Goal: Information Seeking & Learning: Learn about a topic

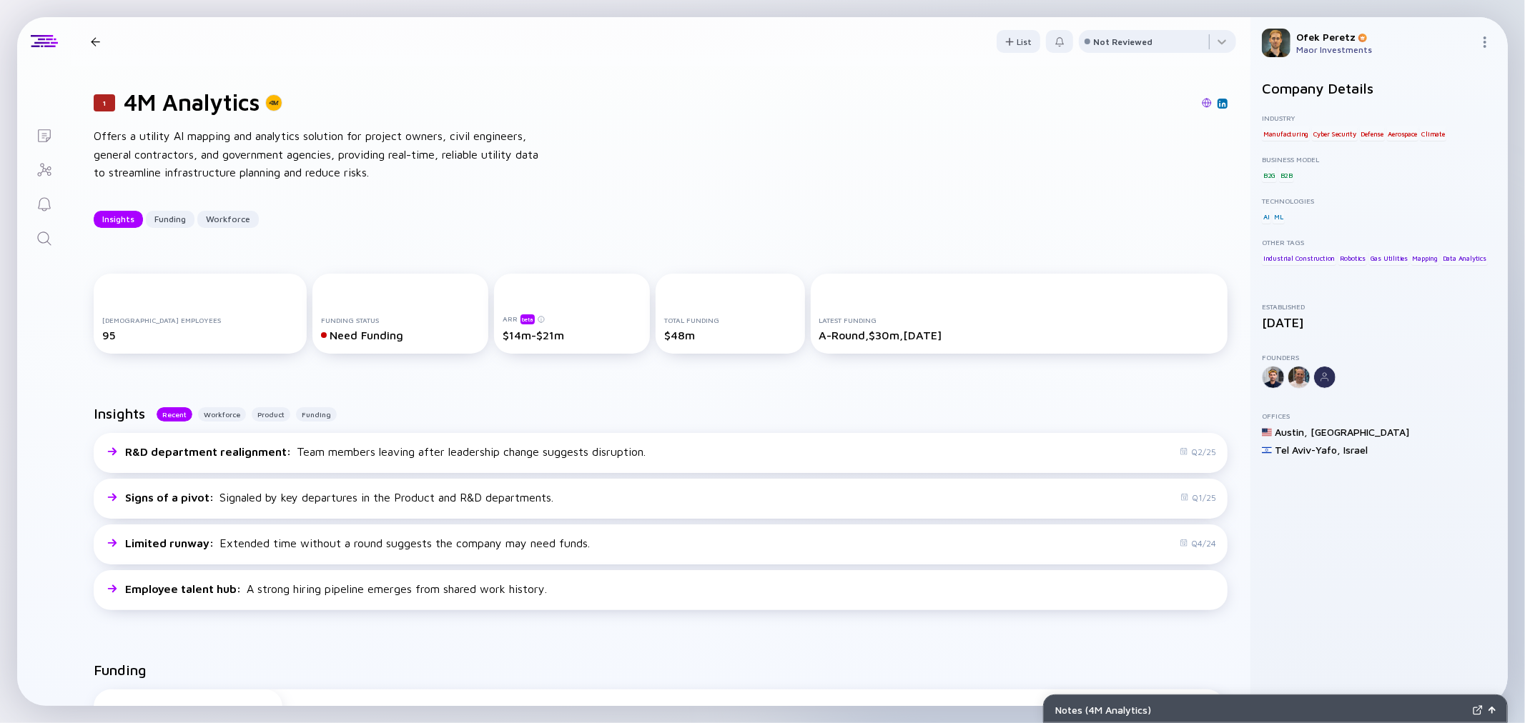
click at [44, 224] on link "Search" at bounding box center [44, 237] width 54 height 34
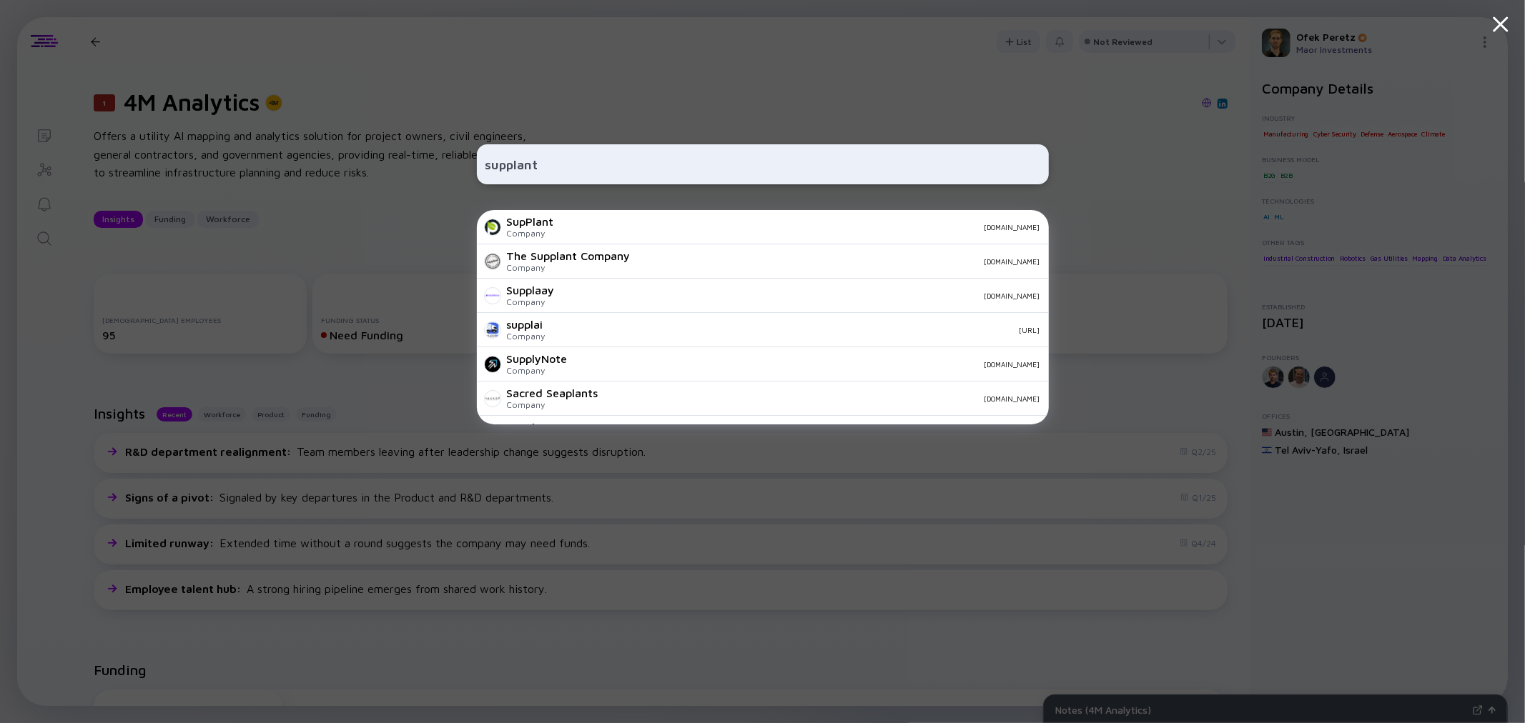
type input "supplant"
click at [591, 233] on div "SupPlant Company [DOMAIN_NAME]" at bounding box center [763, 227] width 572 height 34
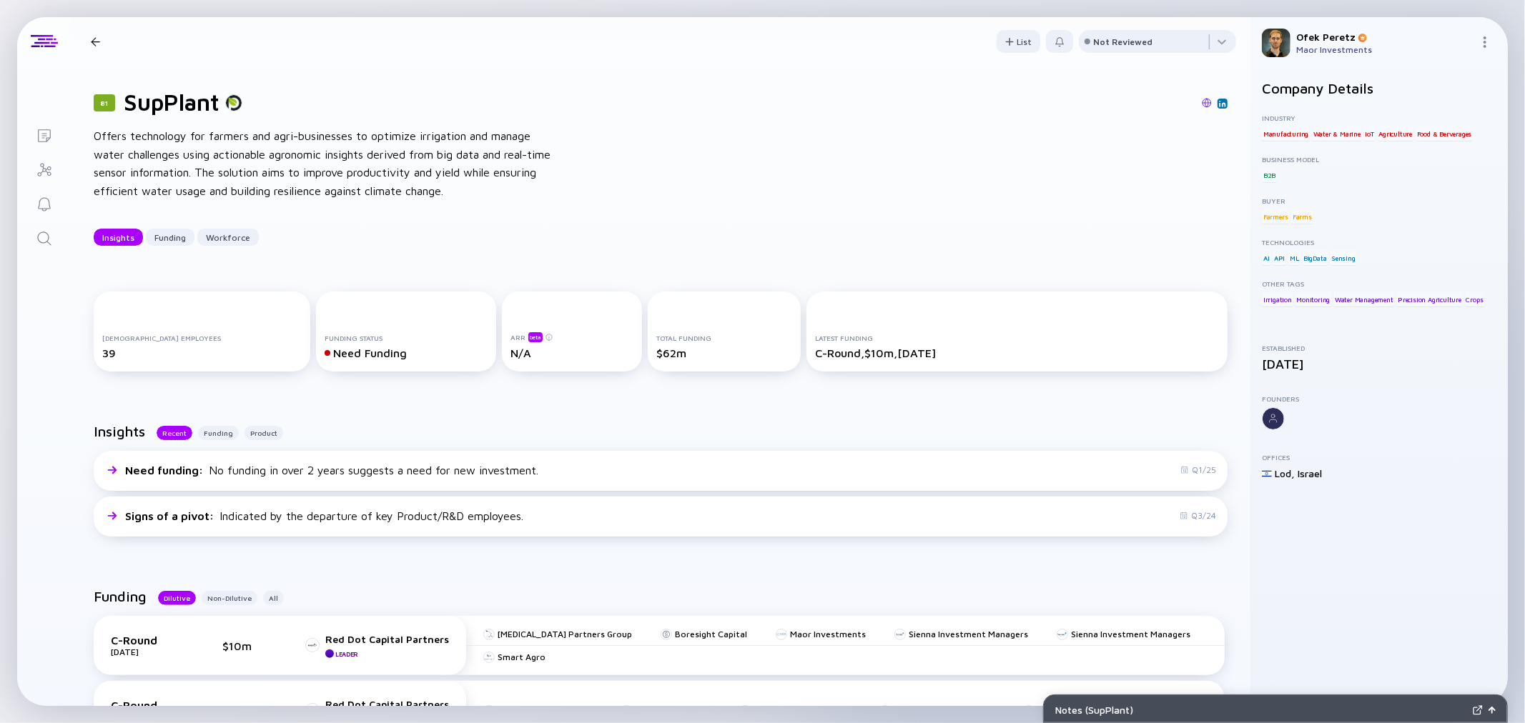
click at [49, 232] on icon "Search" at bounding box center [44, 238] width 17 height 17
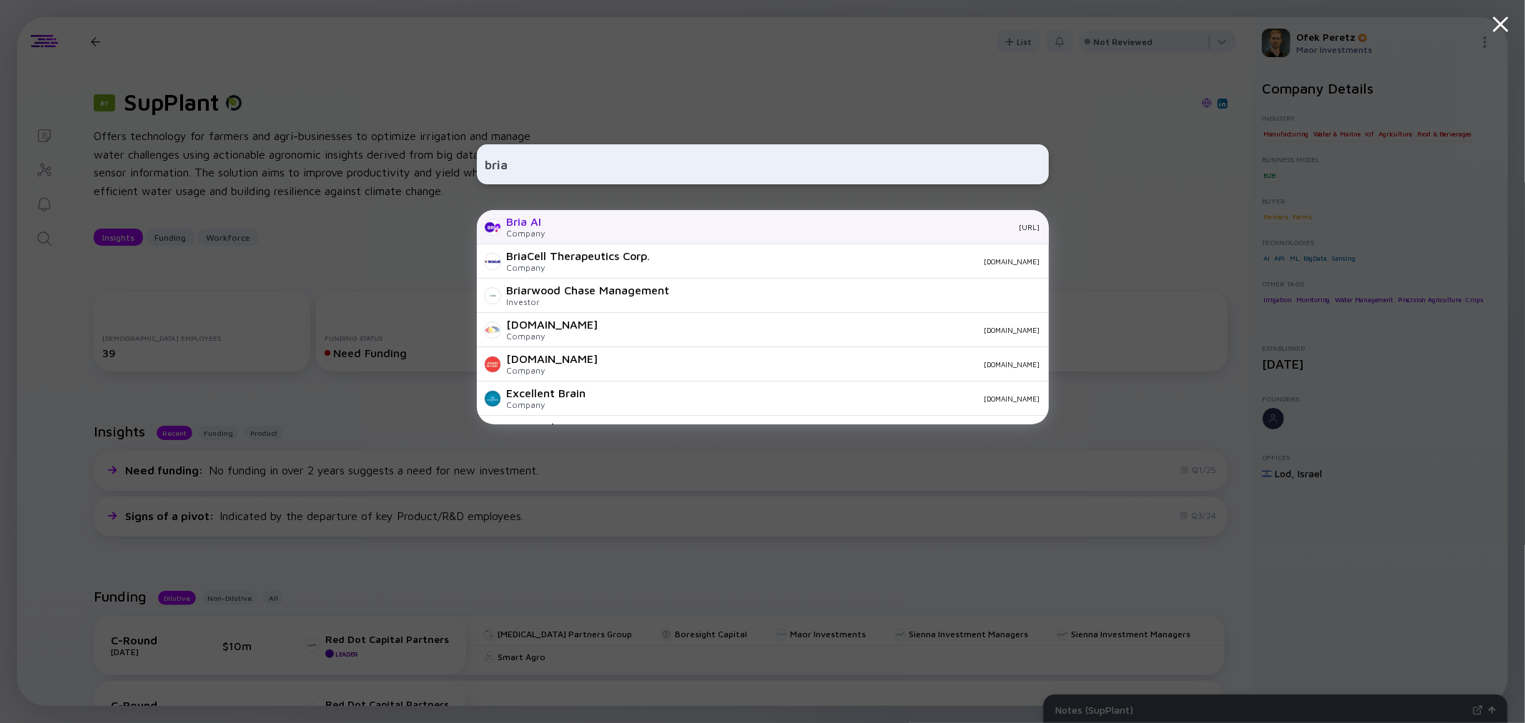
type input "bria"
click at [523, 226] on div "Bria AI" at bounding box center [526, 221] width 39 height 13
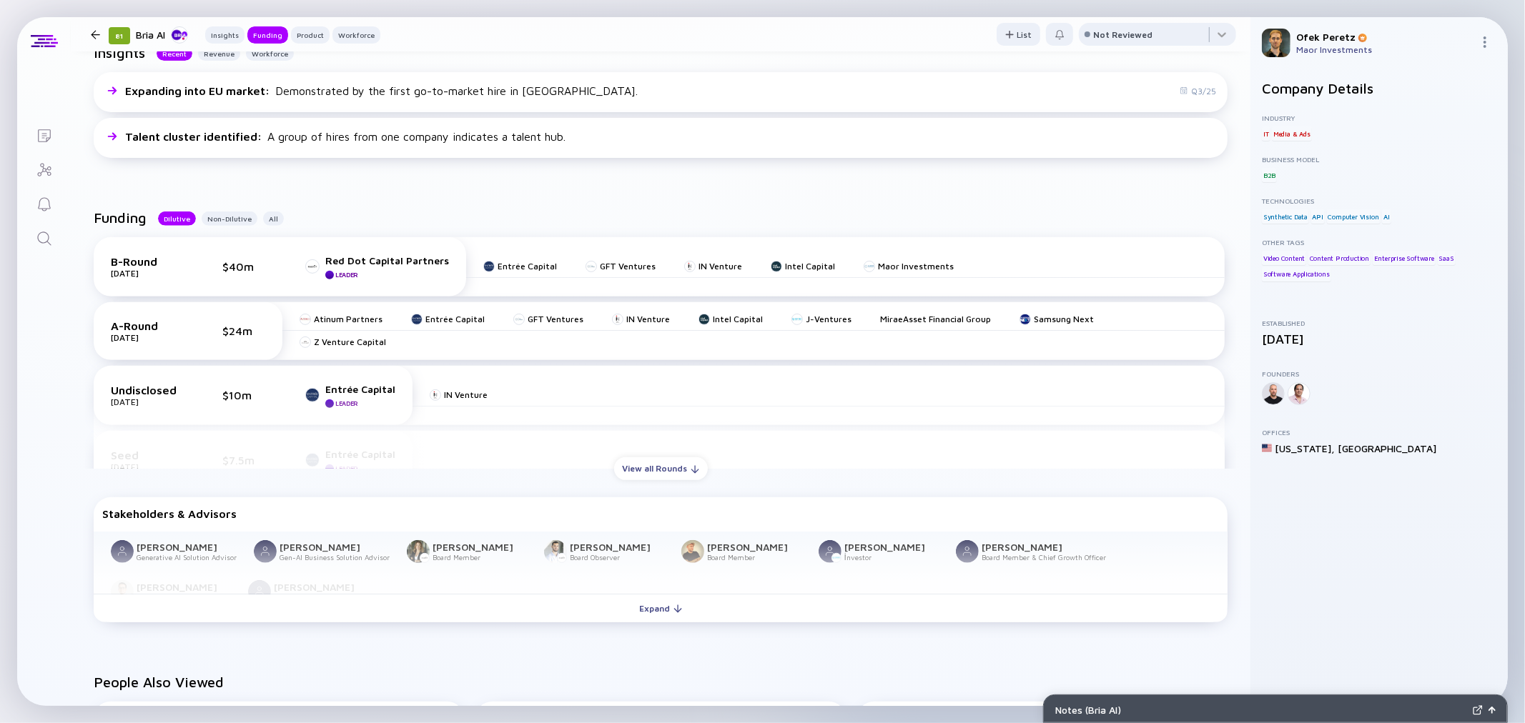
scroll to position [397, 0]
click at [649, 469] on div "View all Rounds" at bounding box center [661, 469] width 94 height 22
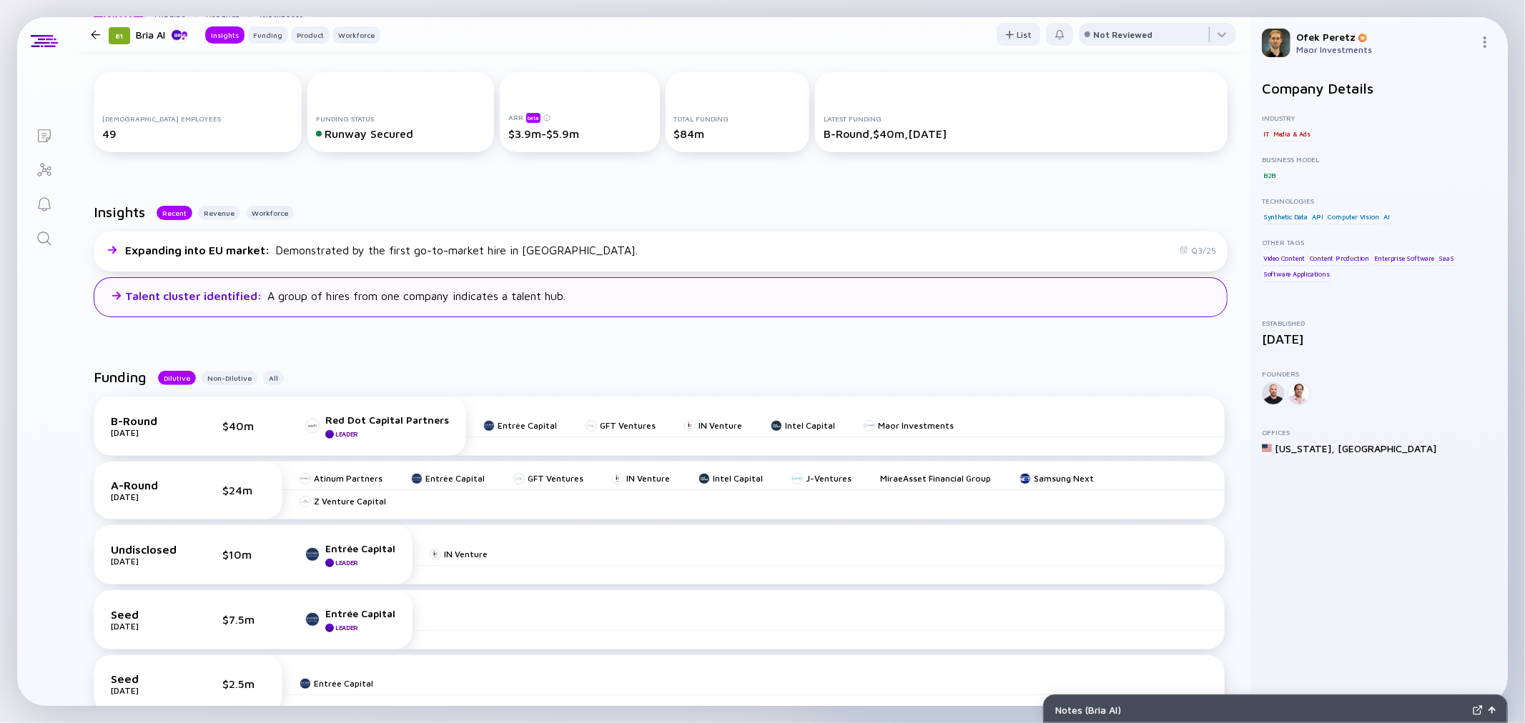
scroll to position [159, 0]
